Goal: Find specific page/section: Find specific page/section

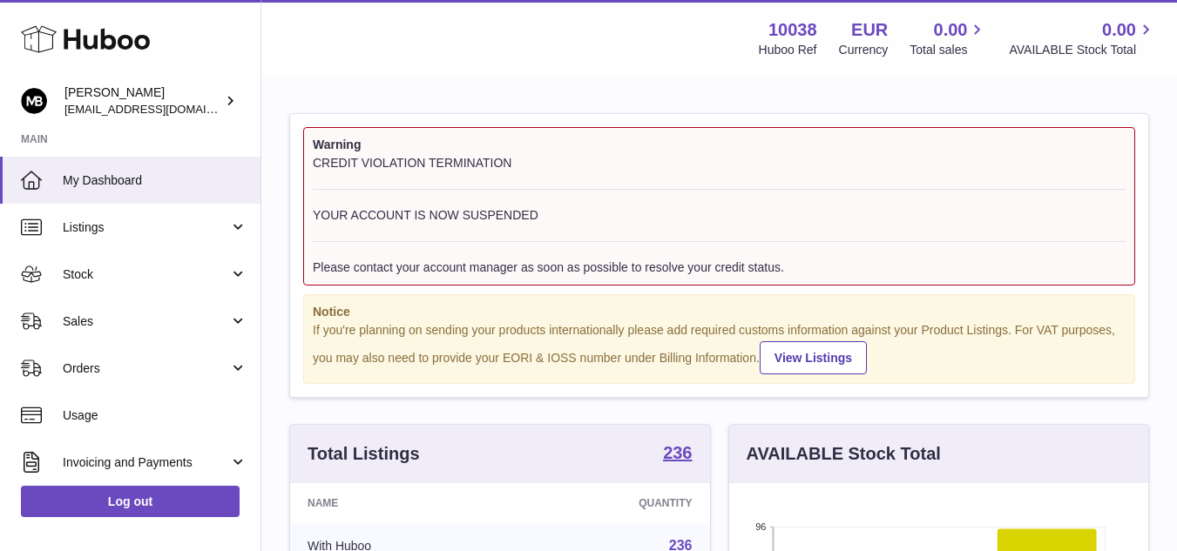
scroll to position [272, 419]
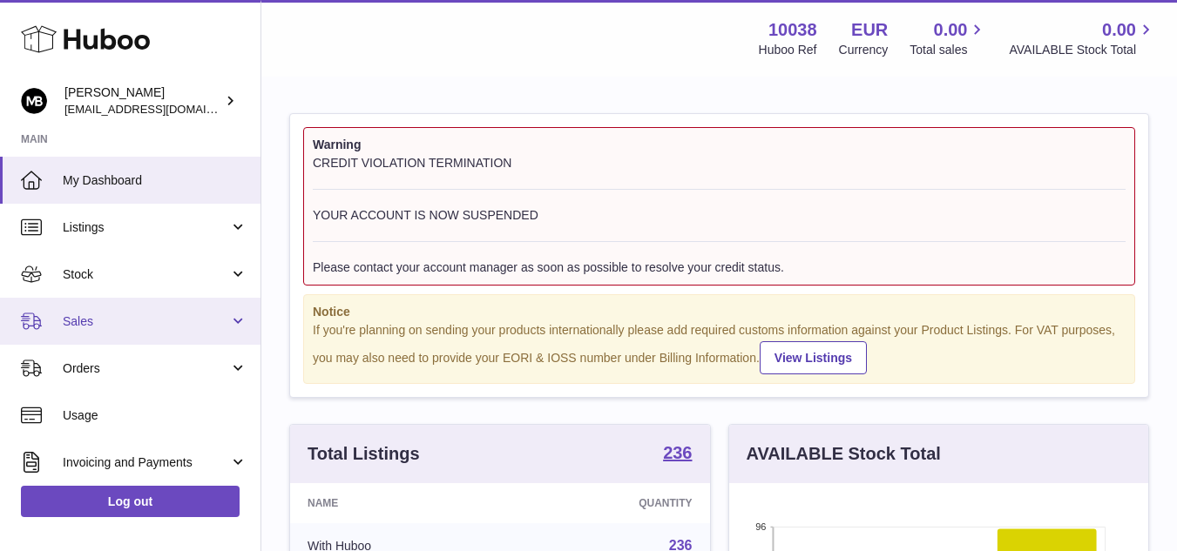
click at [105, 315] on span "Sales" at bounding box center [146, 322] width 166 height 17
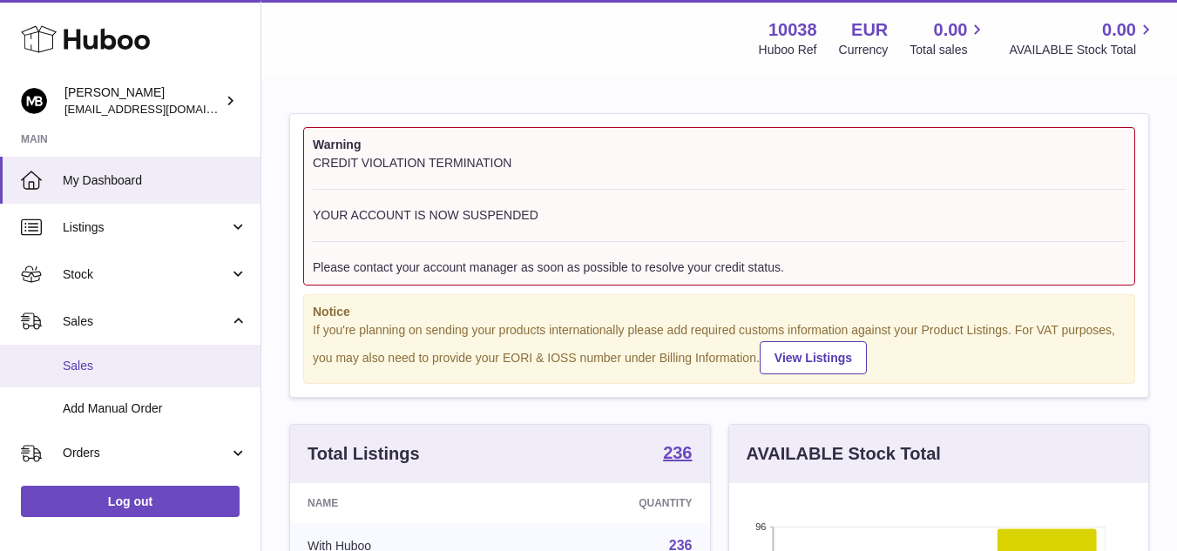
click at [93, 369] on span "Sales" at bounding box center [155, 366] width 185 height 17
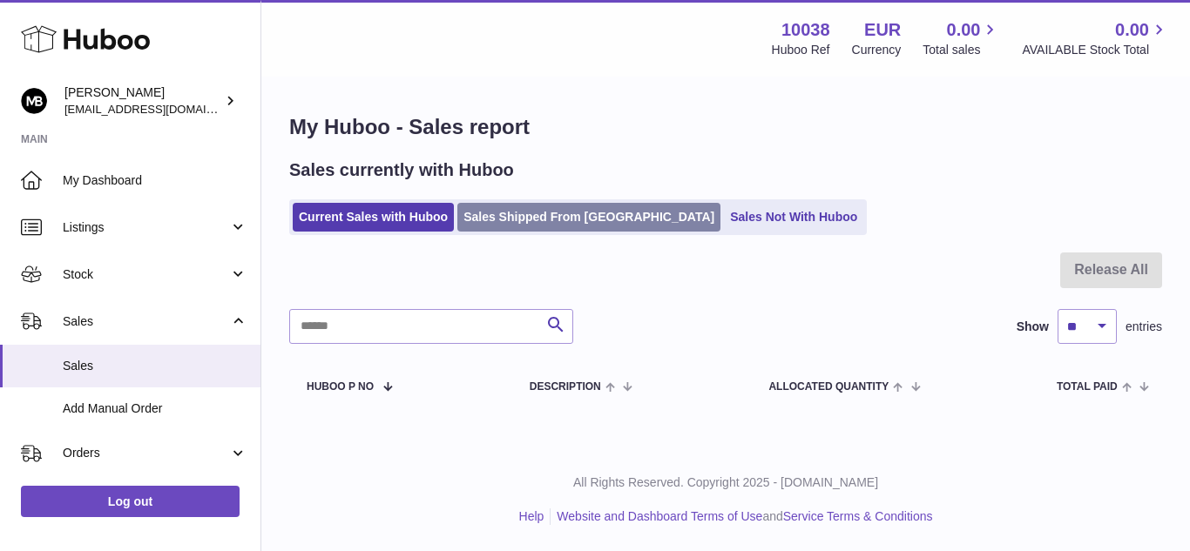
click at [551, 209] on link "Sales Shipped From [GEOGRAPHIC_DATA]" at bounding box center [588, 217] width 263 height 29
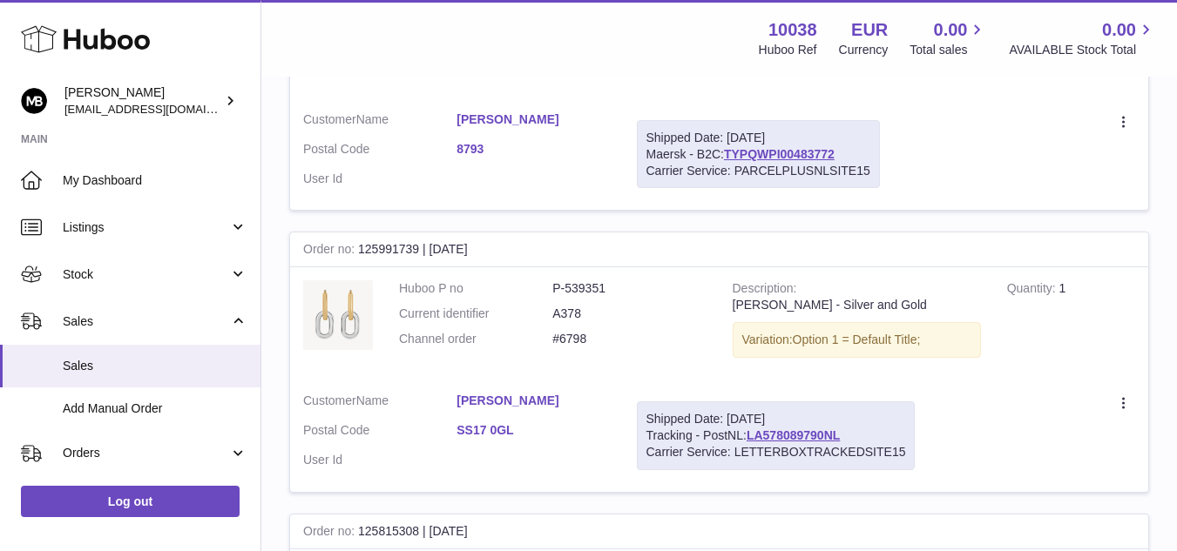
scroll to position [87, 0]
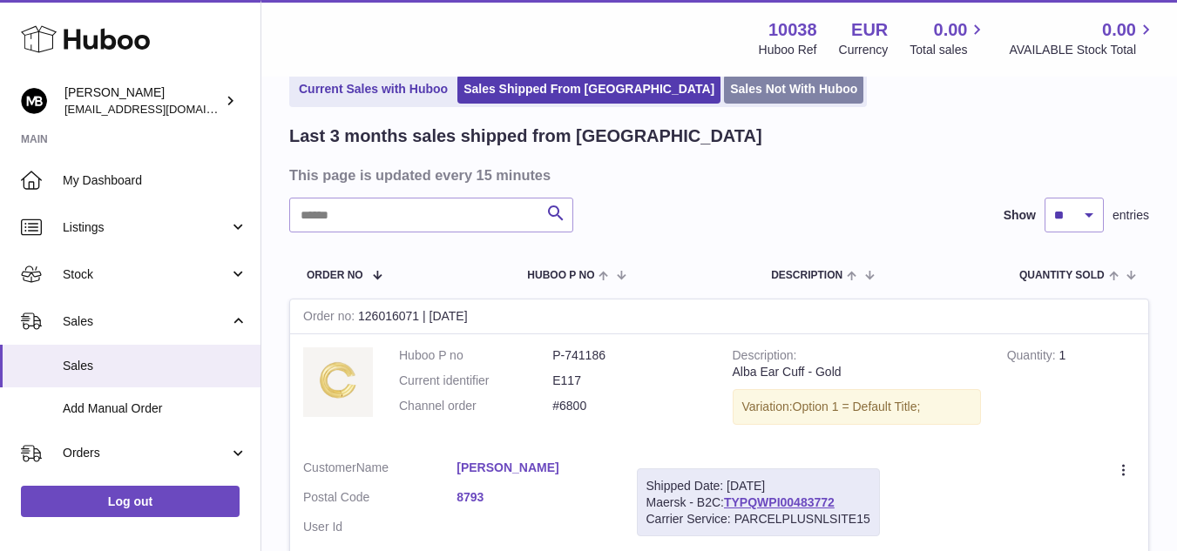
click at [724, 91] on link "Sales Not With Huboo" at bounding box center [793, 89] width 139 height 29
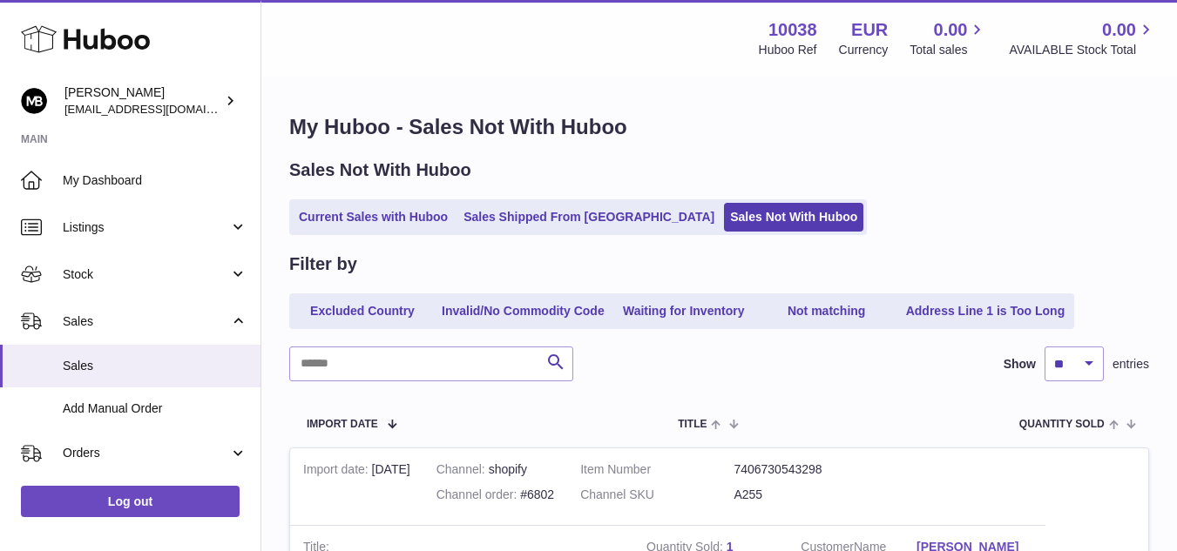
click at [1090, 164] on div "Sales Not With Huboo" at bounding box center [719, 171] width 860 height 24
